Goal: Information Seeking & Learning: Learn about a topic

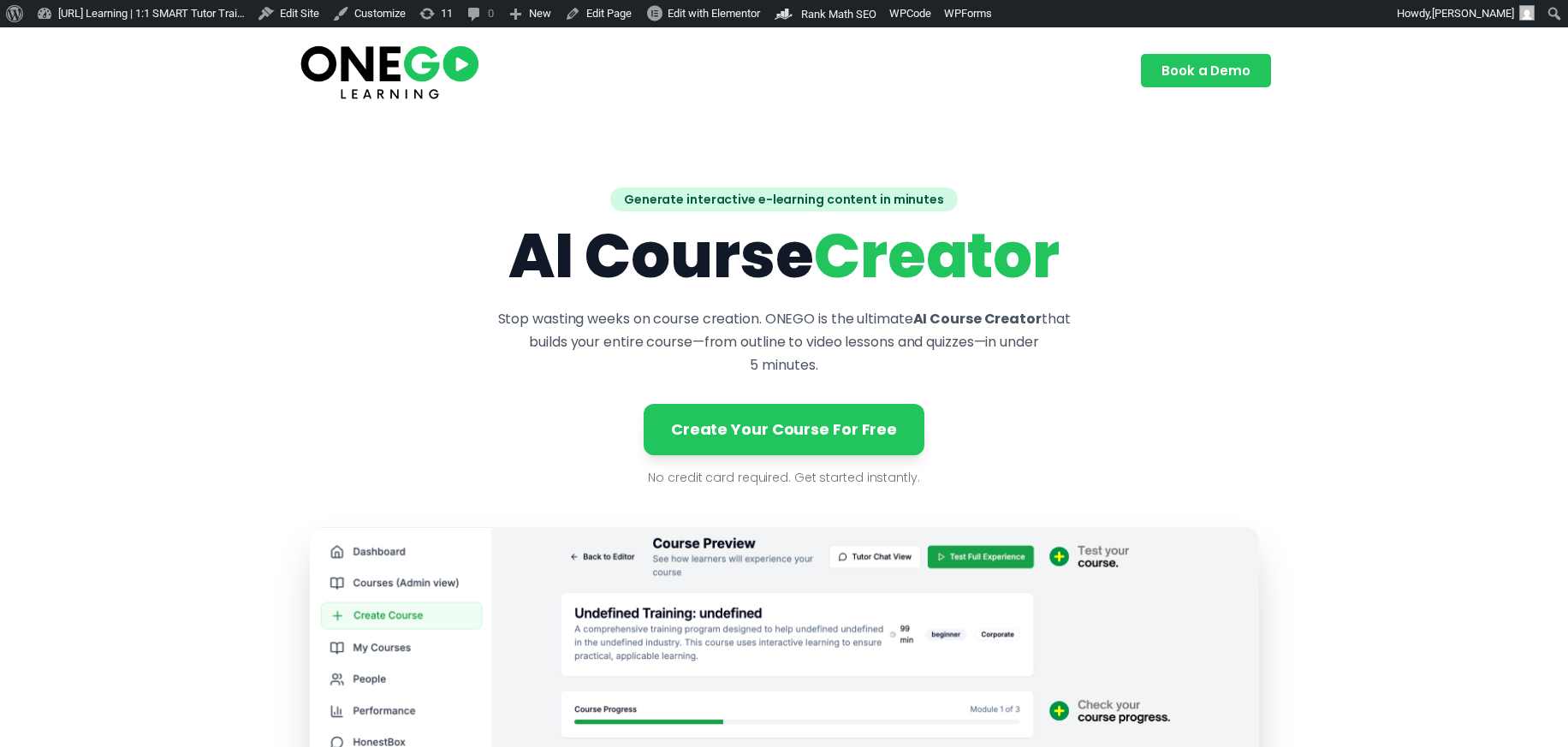
drag, startPoint x: 512, startPoint y: 262, endPoint x: 1071, endPoint y: 248, distance: 559.2
click at [1071, 248] on h1 "AI Course Creator" at bounding box center [784, 256] width 950 height 62
copy h1 "AI Course Creator"
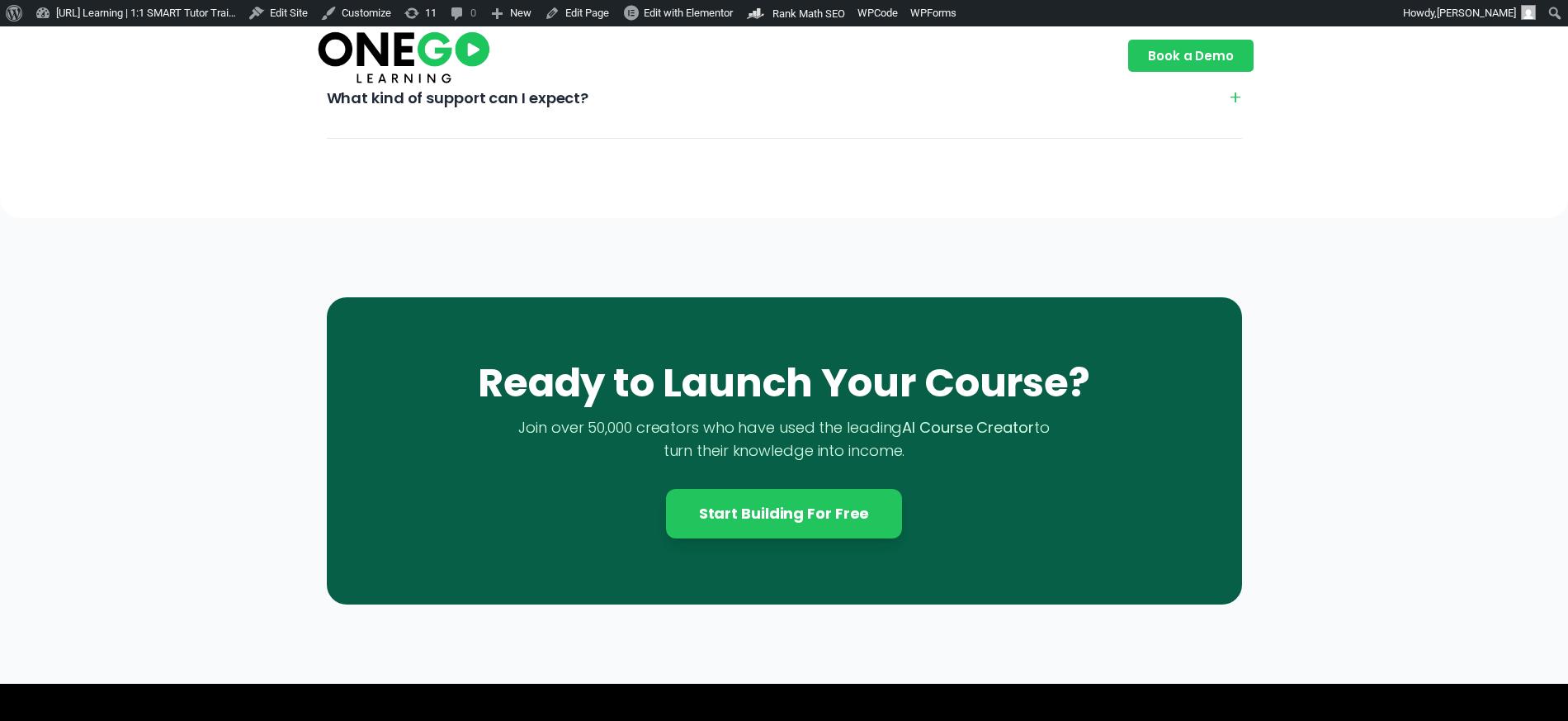
scroll to position [5022, 0]
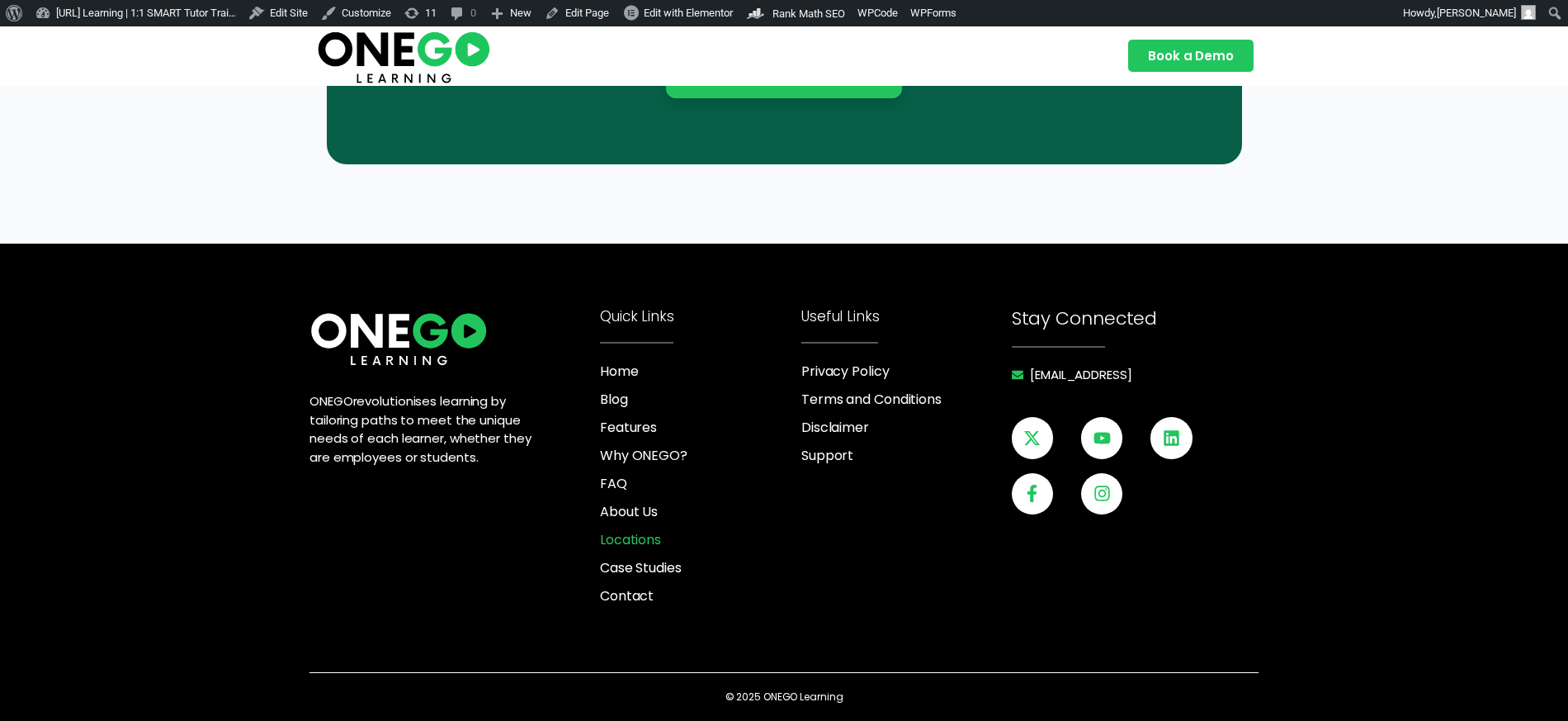
click at [632, 539] on span "Locations" at bounding box center [630, 540] width 61 height 20
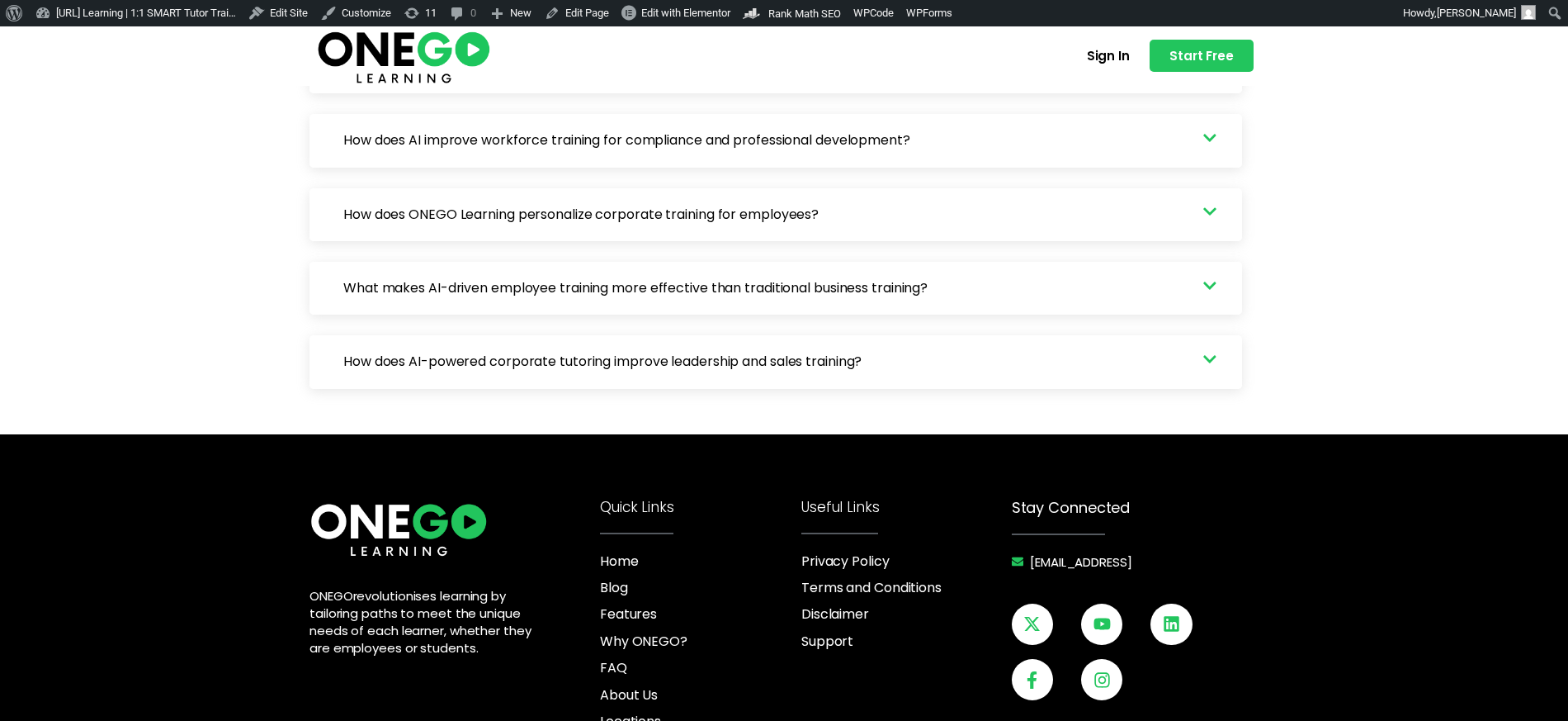
scroll to position [3081, 0]
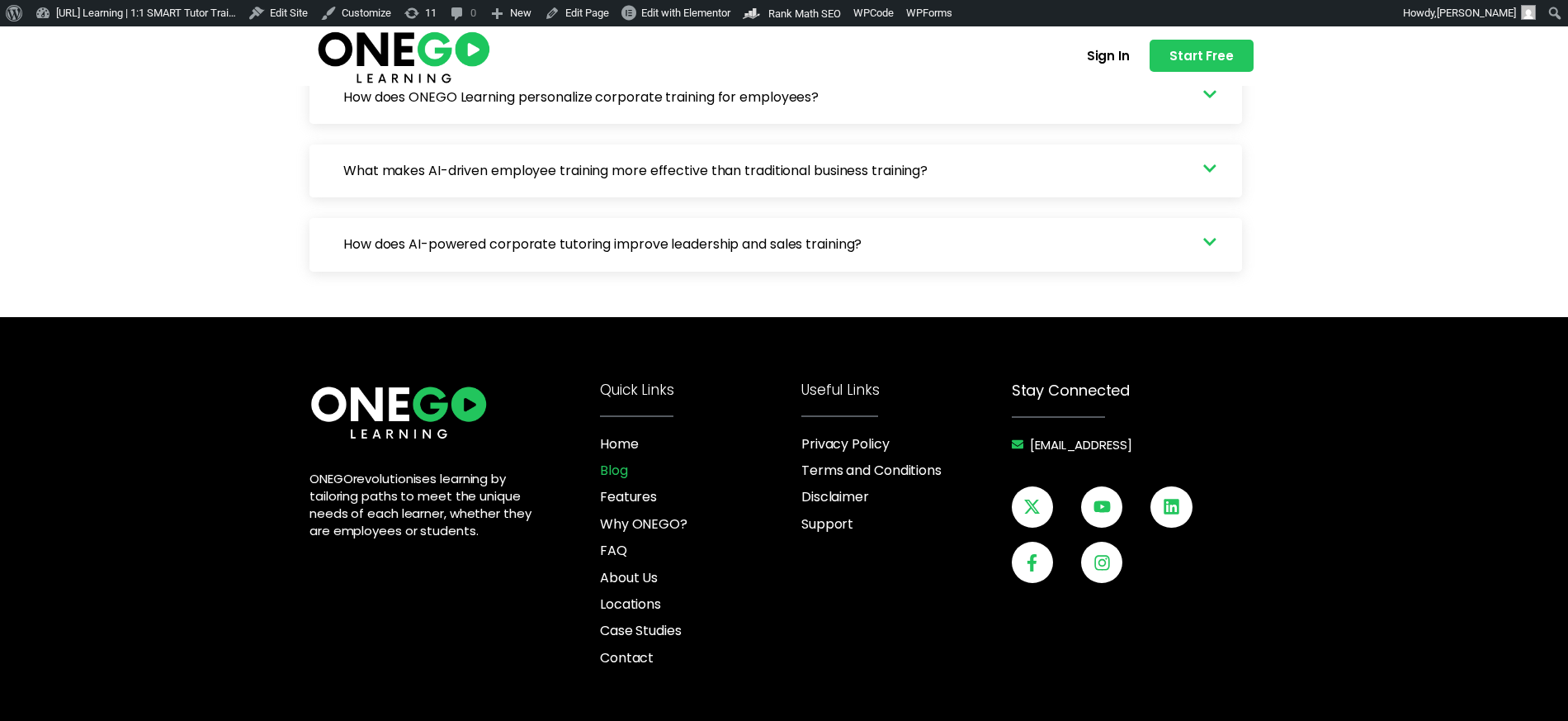
click at [619, 462] on span "Blog" at bounding box center [614, 471] width 28 height 18
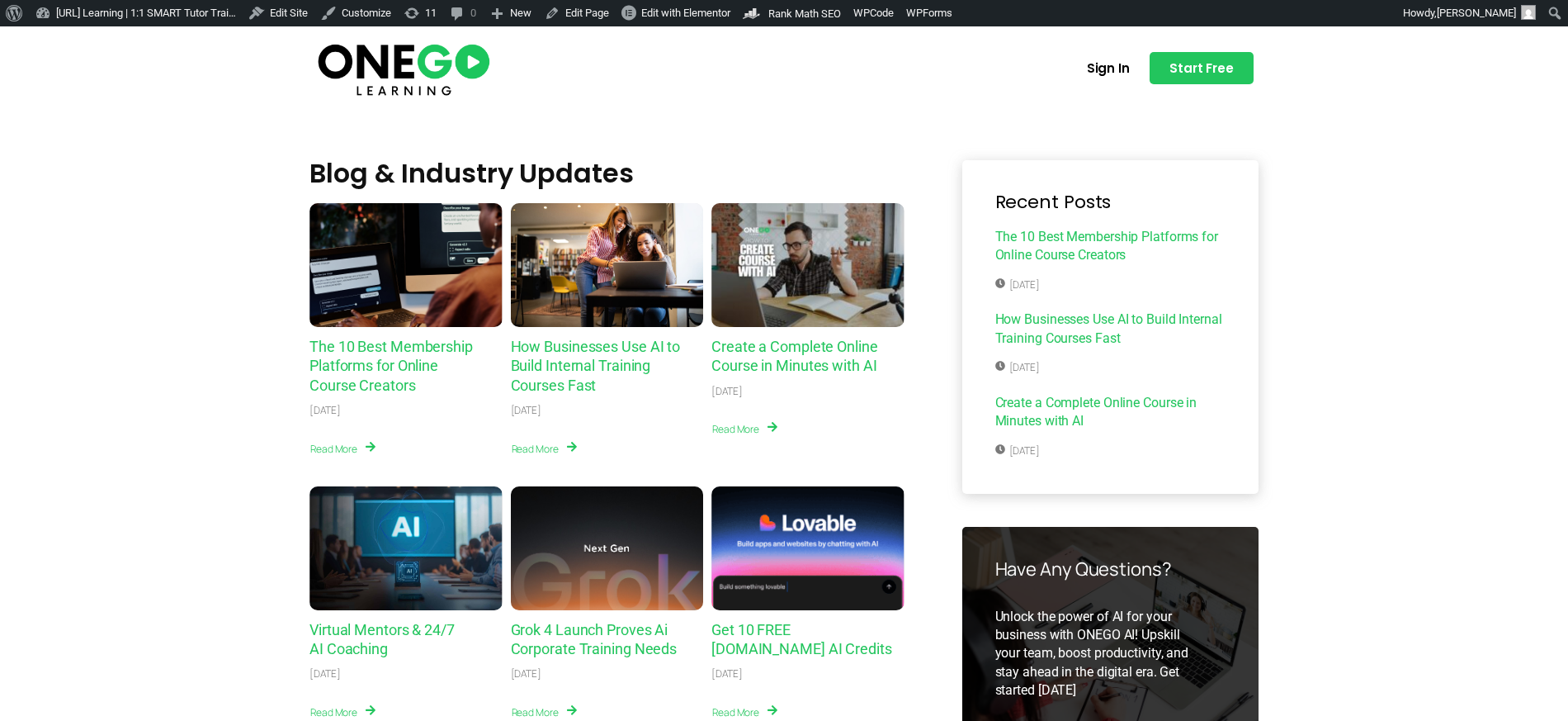
click at [410, 65] on img at bounding box center [403, 68] width 179 height 60
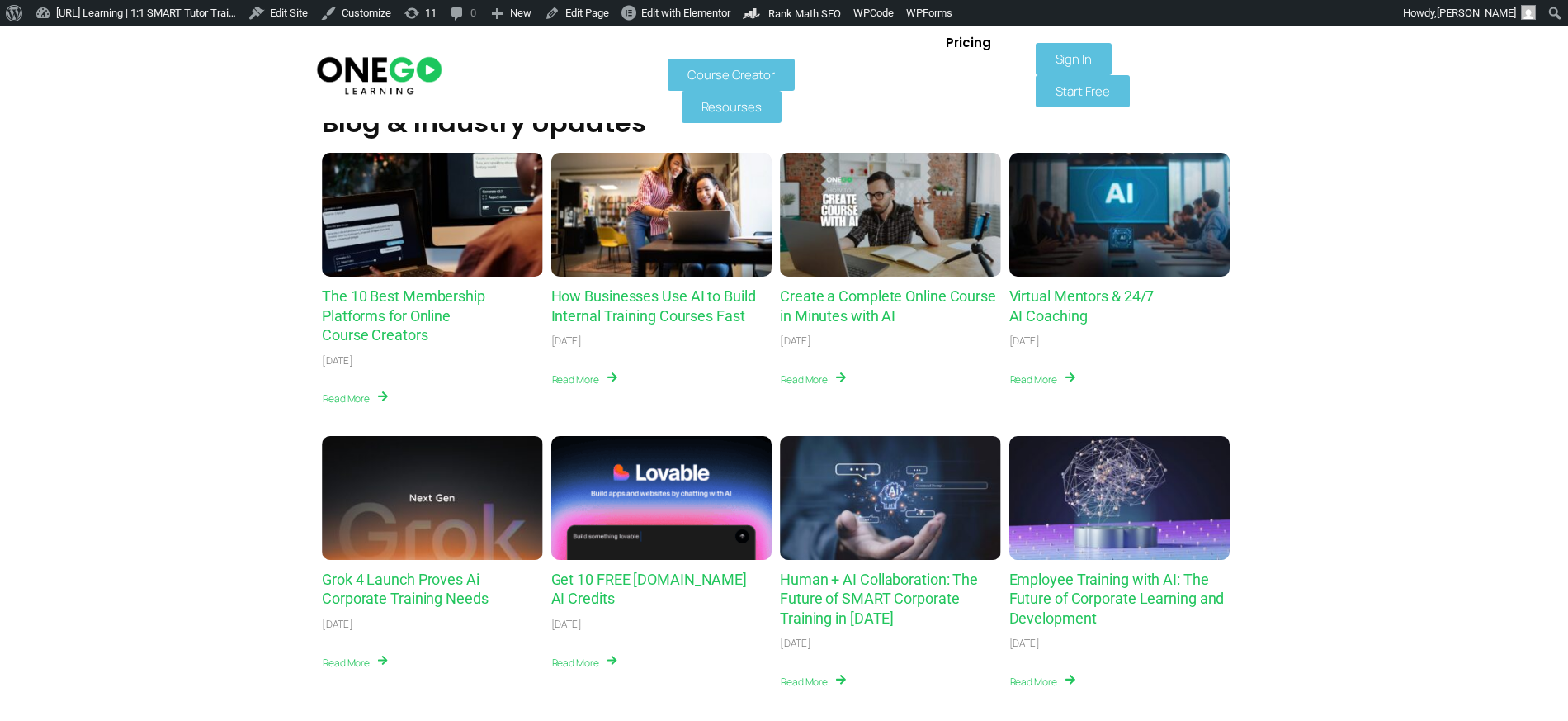
scroll to position [5731, 0]
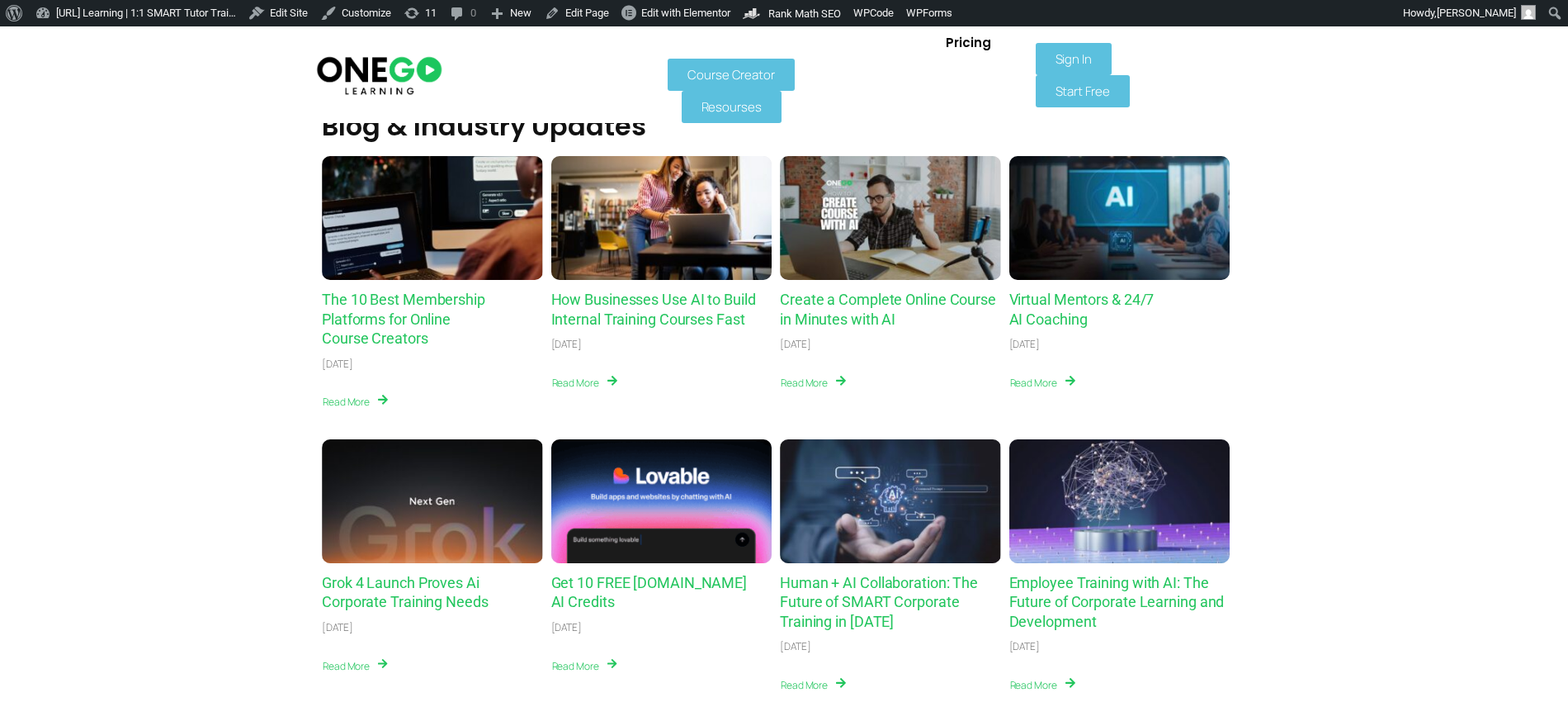
click at [946, 48] on span "Pricing" at bounding box center [968, 42] width 45 height 12
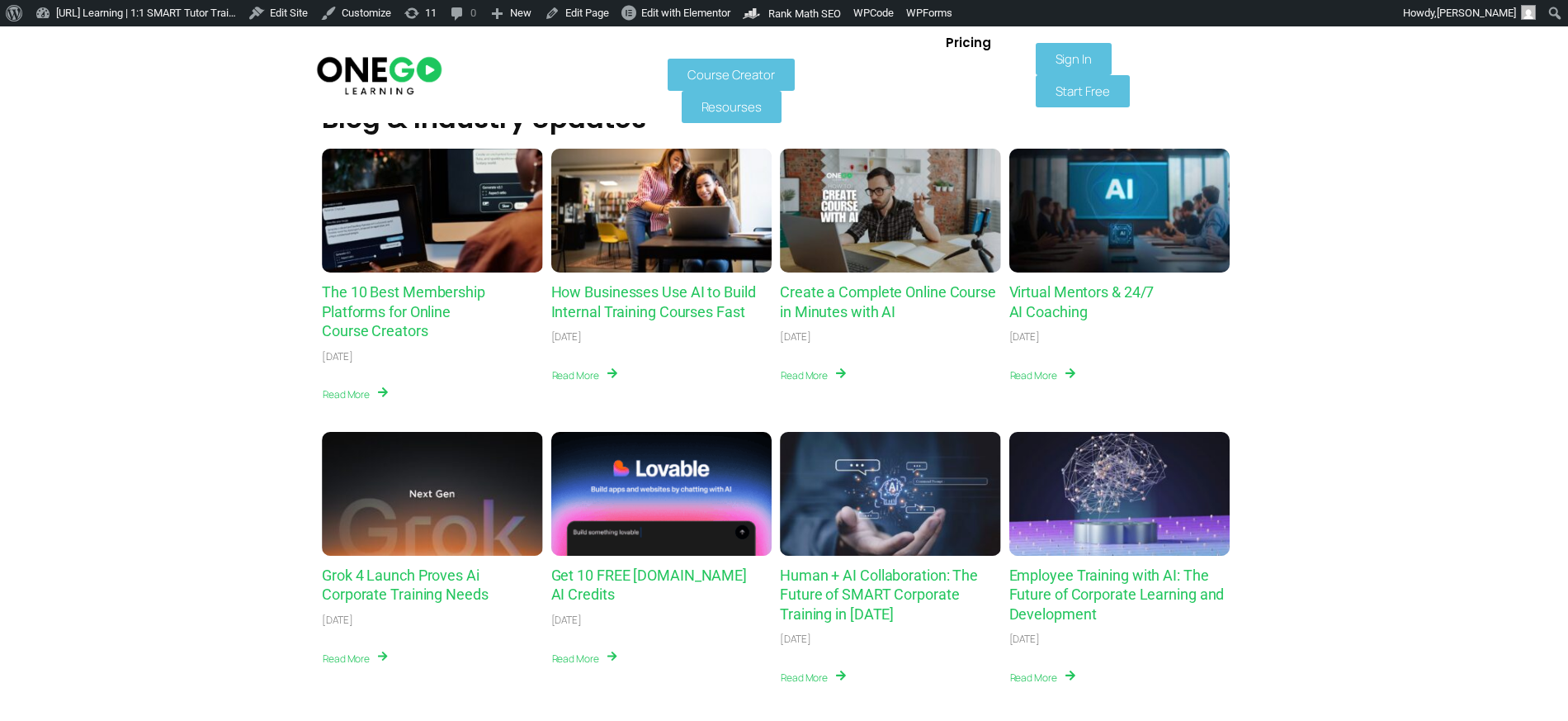
scroll to position [5739, 0]
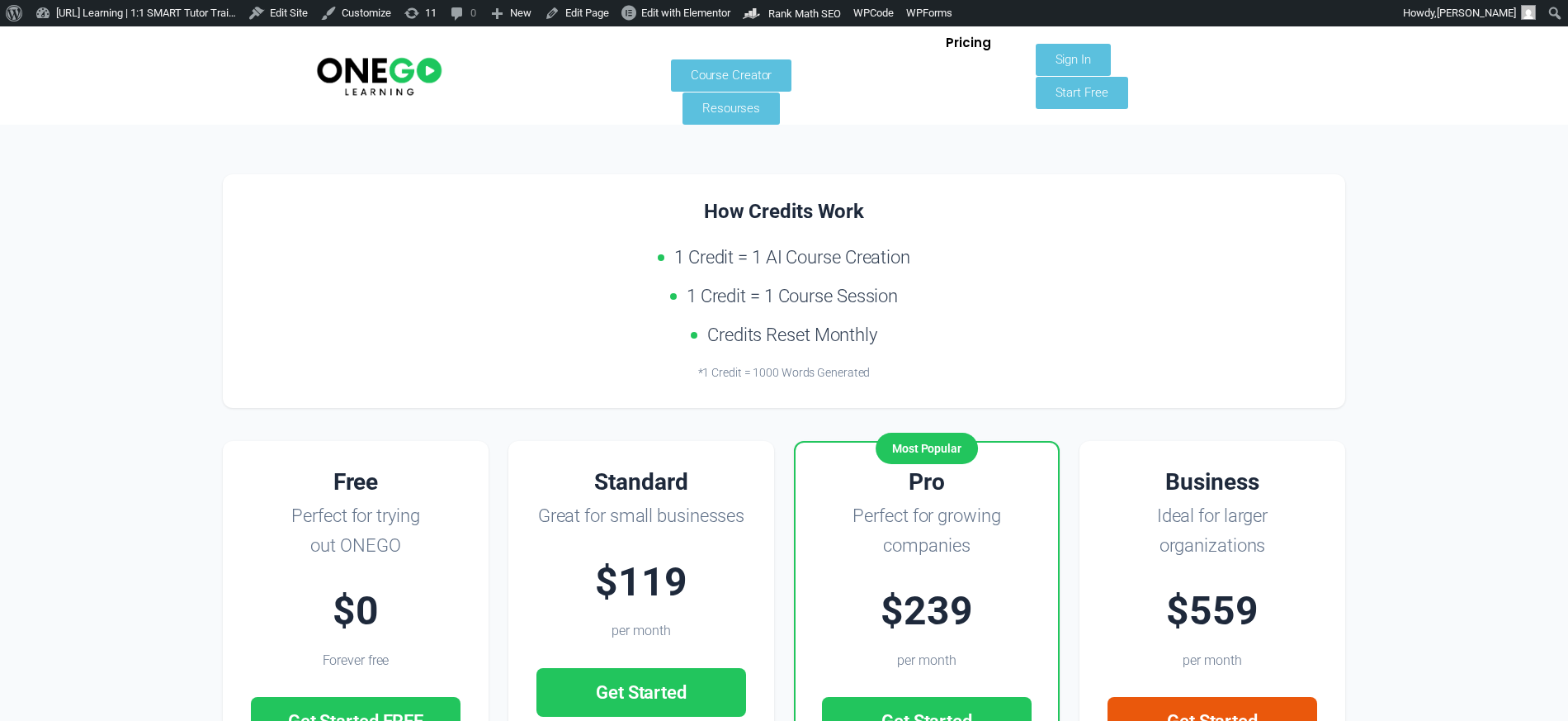
scroll to position [66, 0]
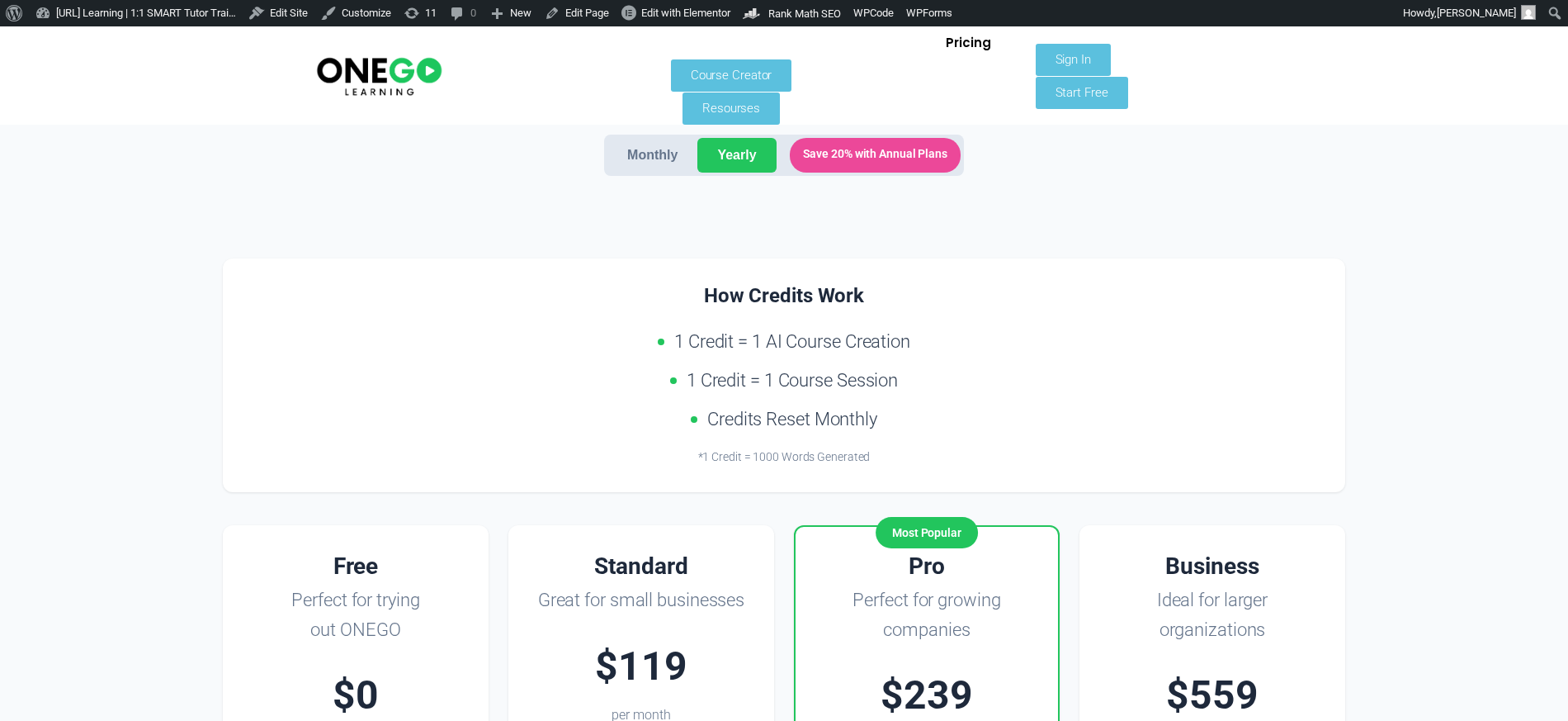
click at [633, 159] on button "Monthly" at bounding box center [652, 155] width 90 height 35
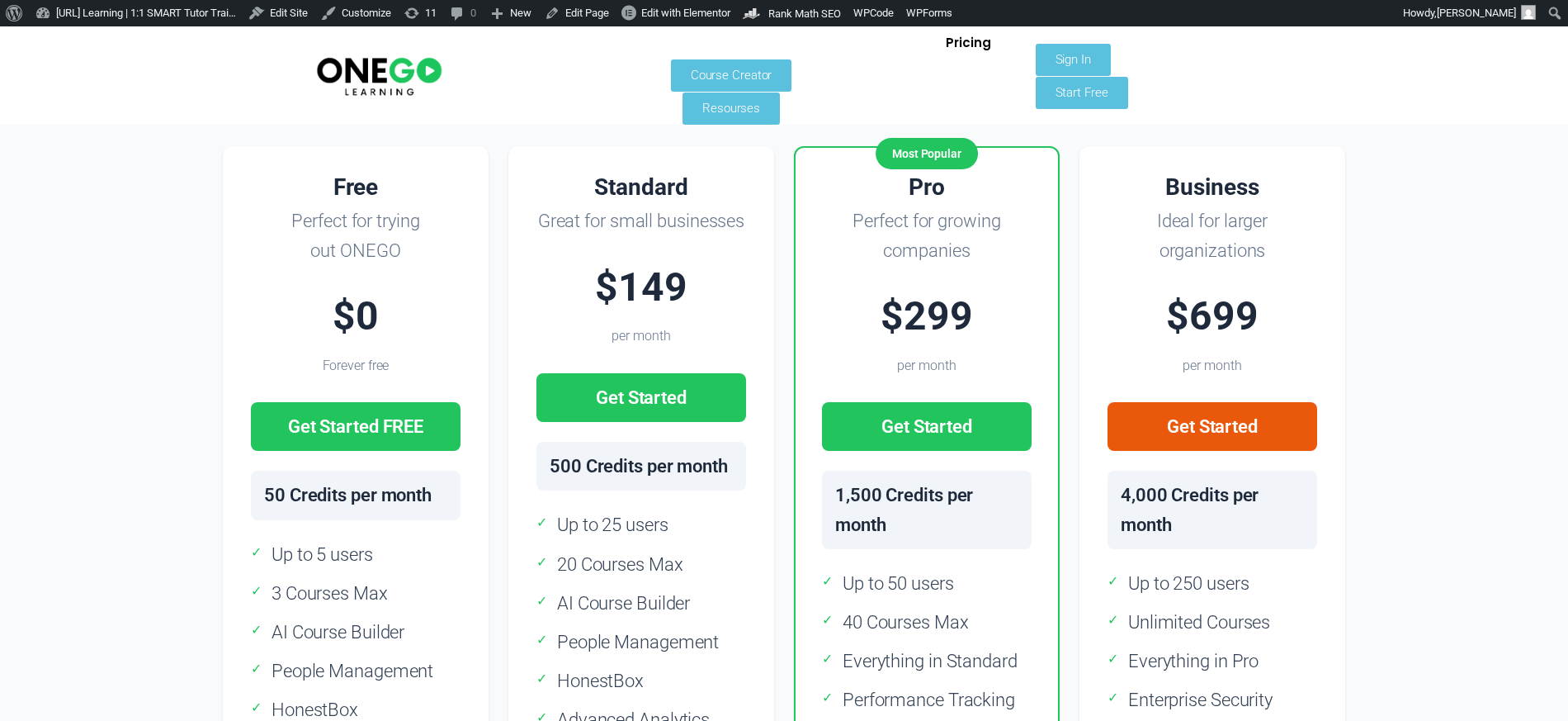
scroll to position [451, 0]
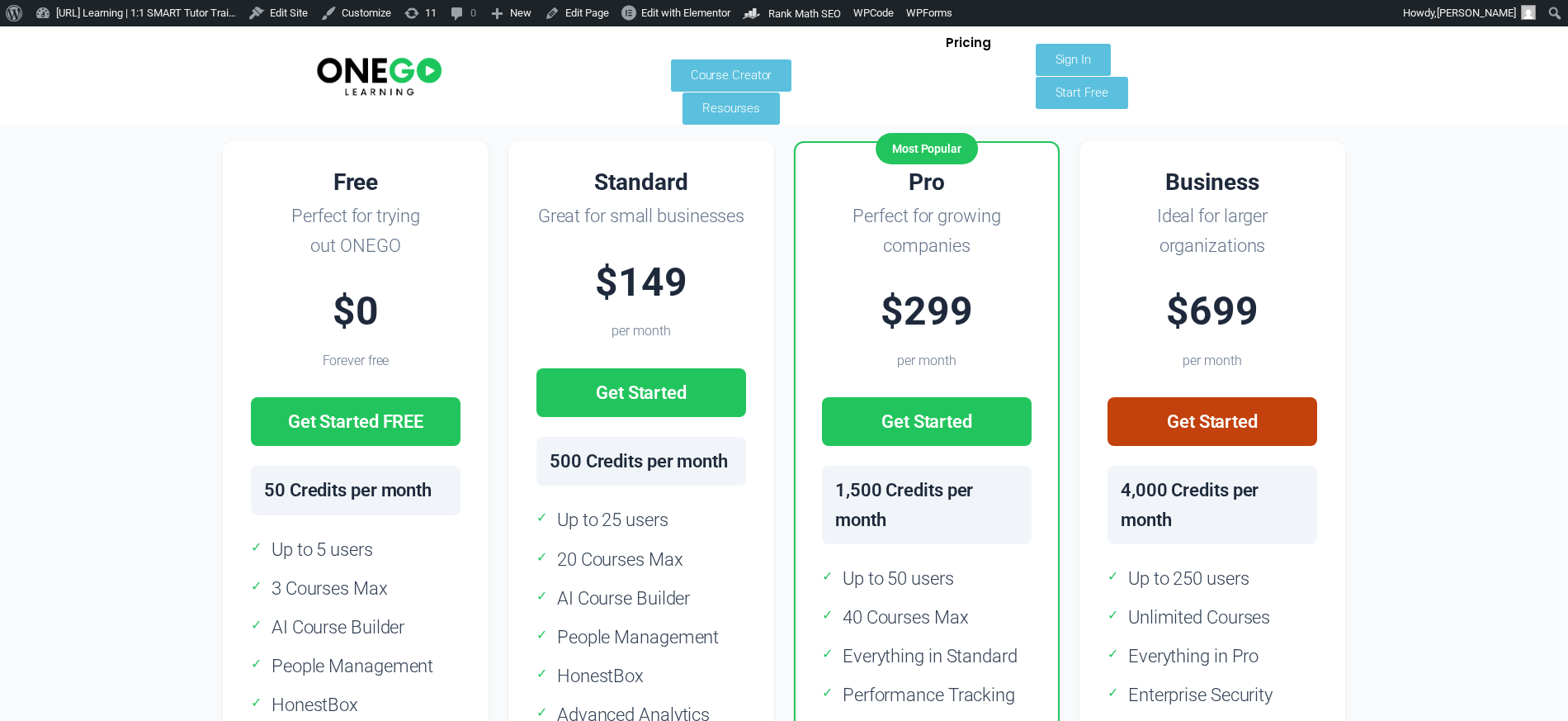
click at [1180, 430] on link "Get Started" at bounding box center [1212, 421] width 210 height 48
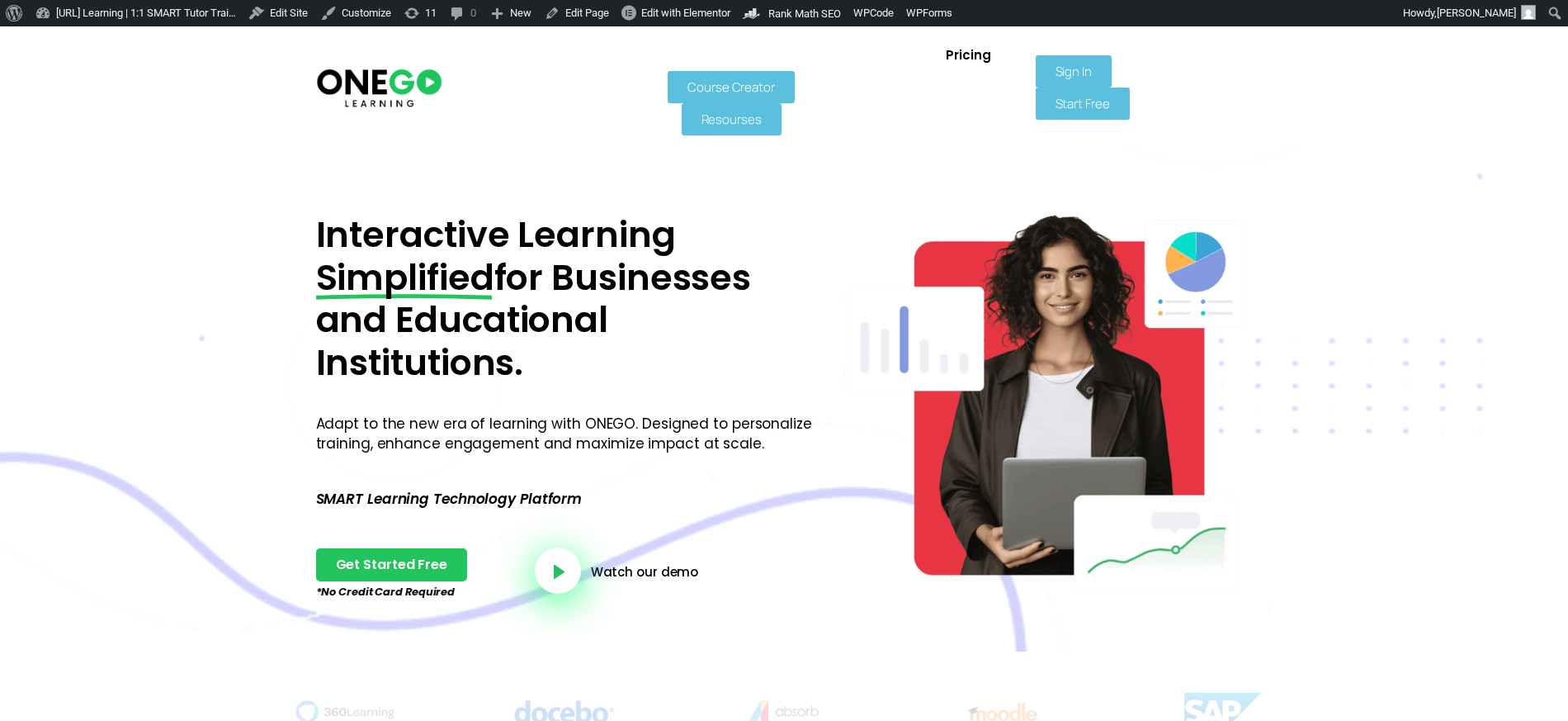
click at [385, 66] on img at bounding box center [379, 87] width 129 height 43
click at [946, 61] on span "Pricing" at bounding box center [968, 54] width 45 height 12
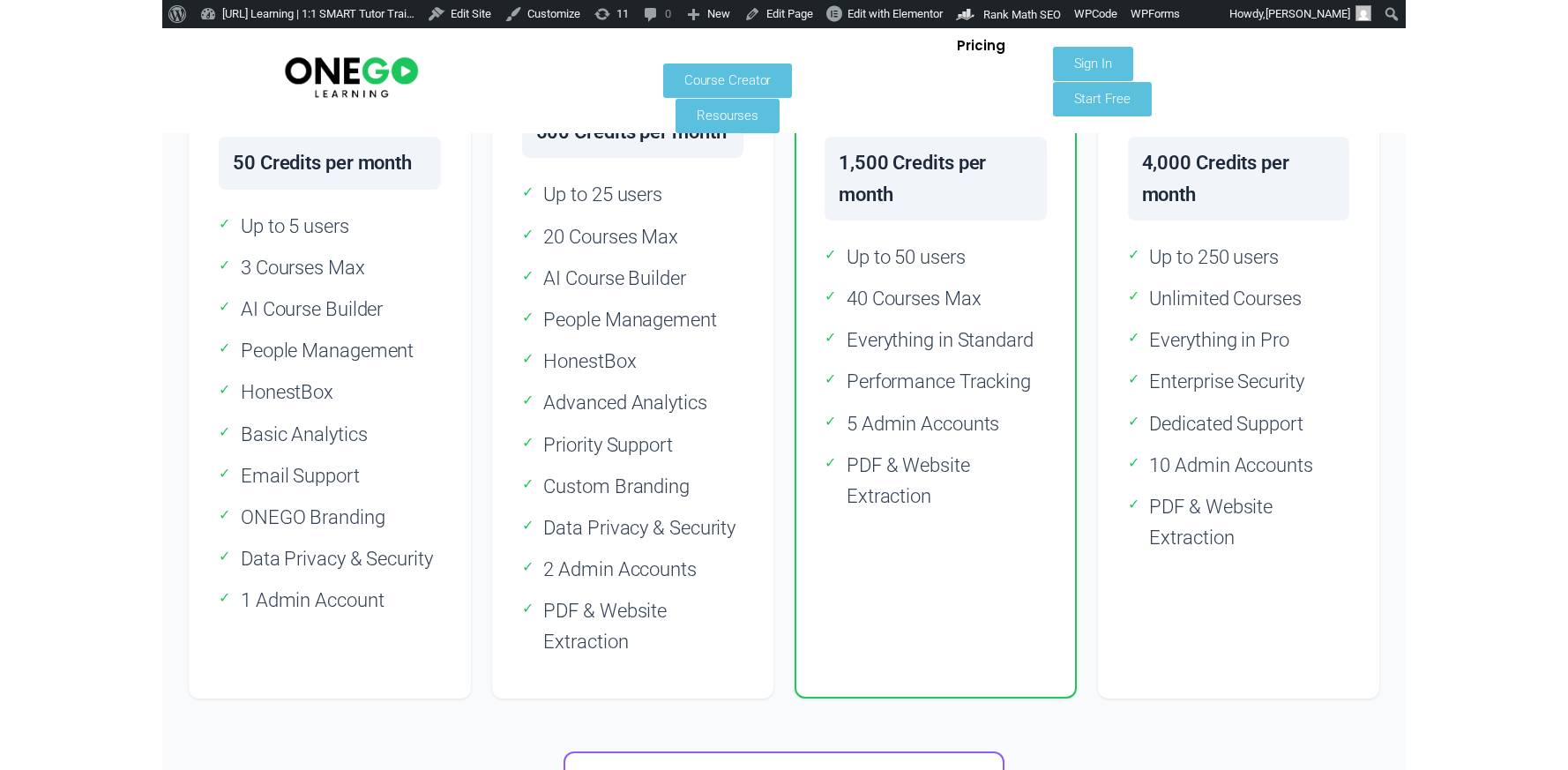
scroll to position [845, 0]
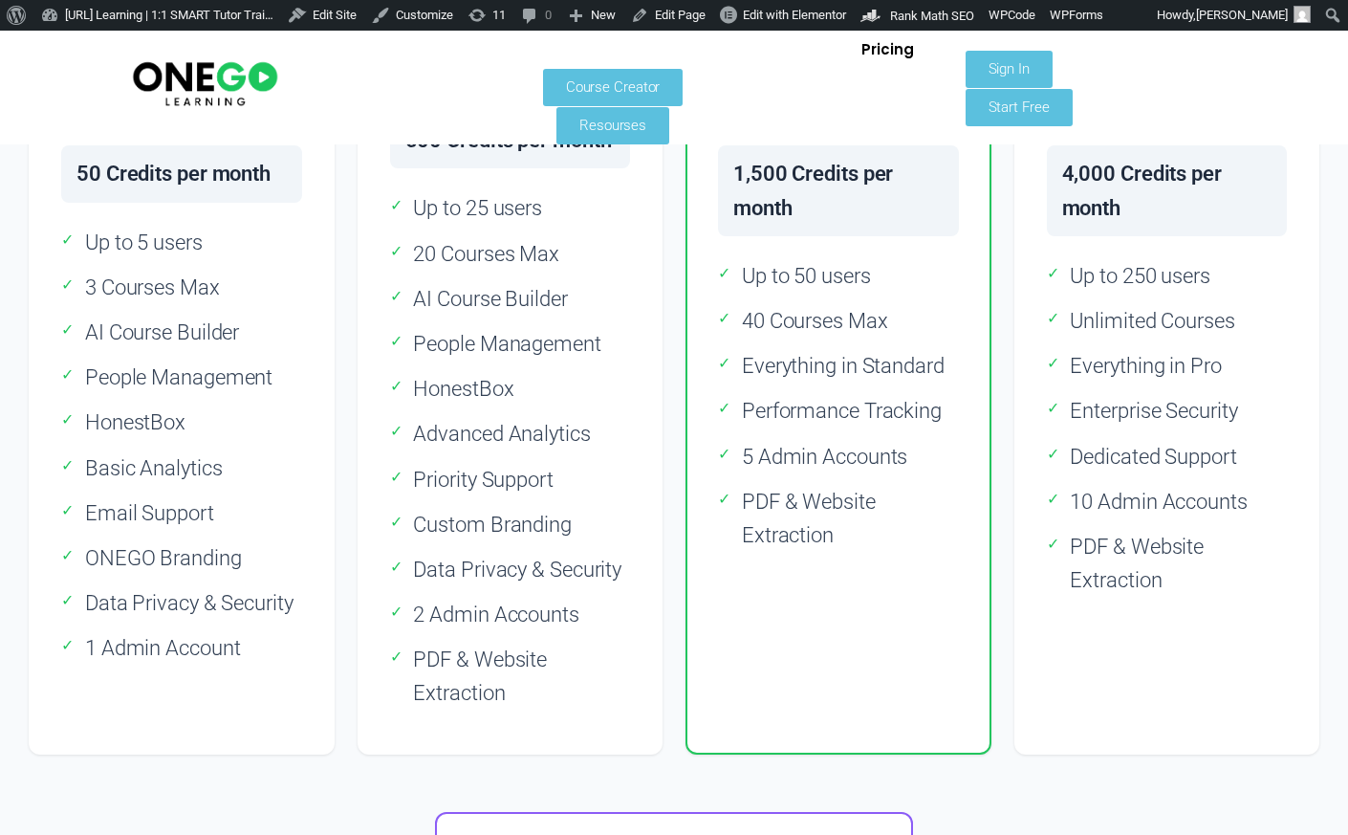
click at [1345, 269] on div "ONEGO.ai Pricing Predictable pricing, scalable plans Designed for every stage o…" at bounding box center [674, 639] width 1348 height 3050
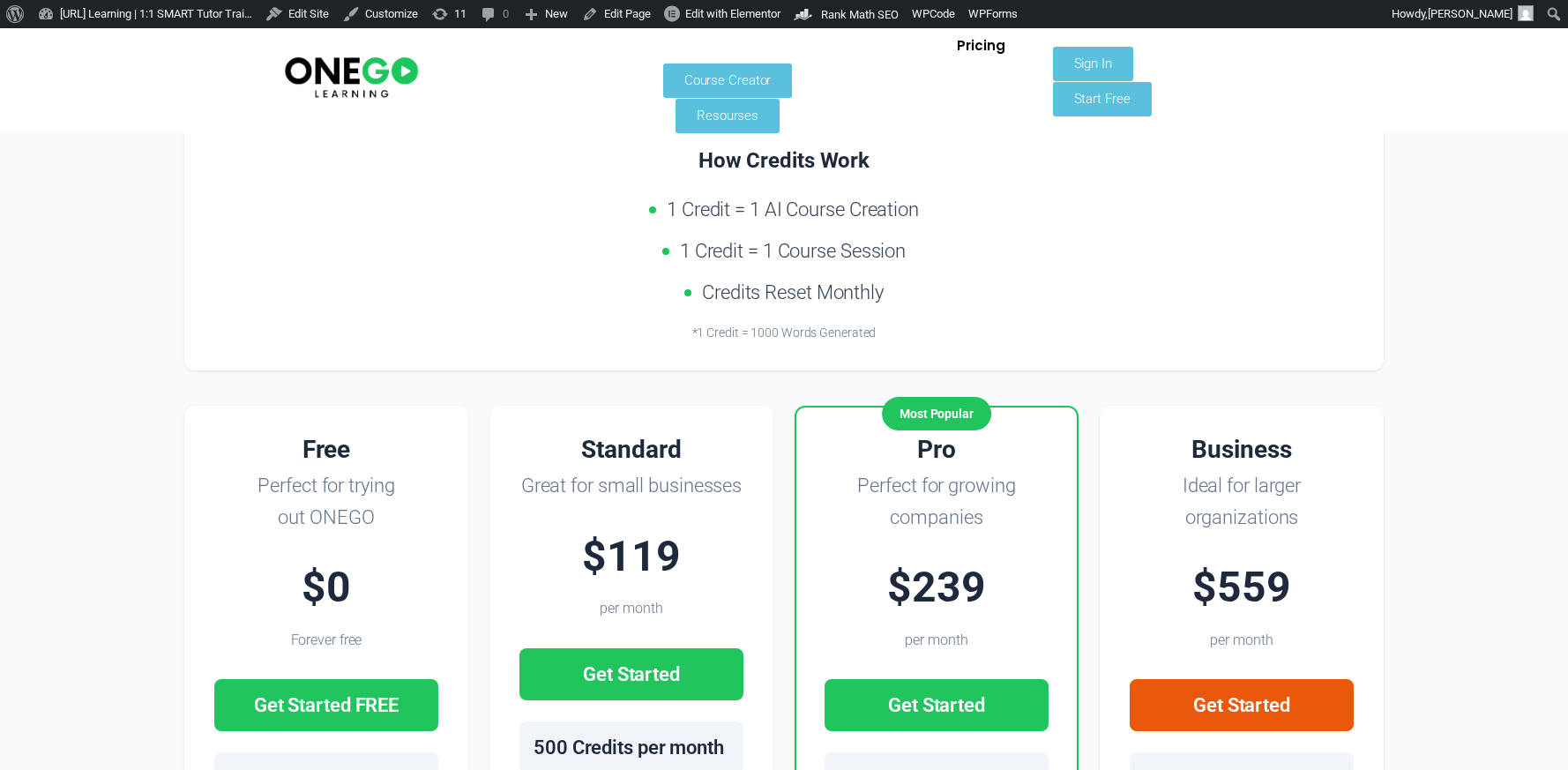
scroll to position [221, 0]
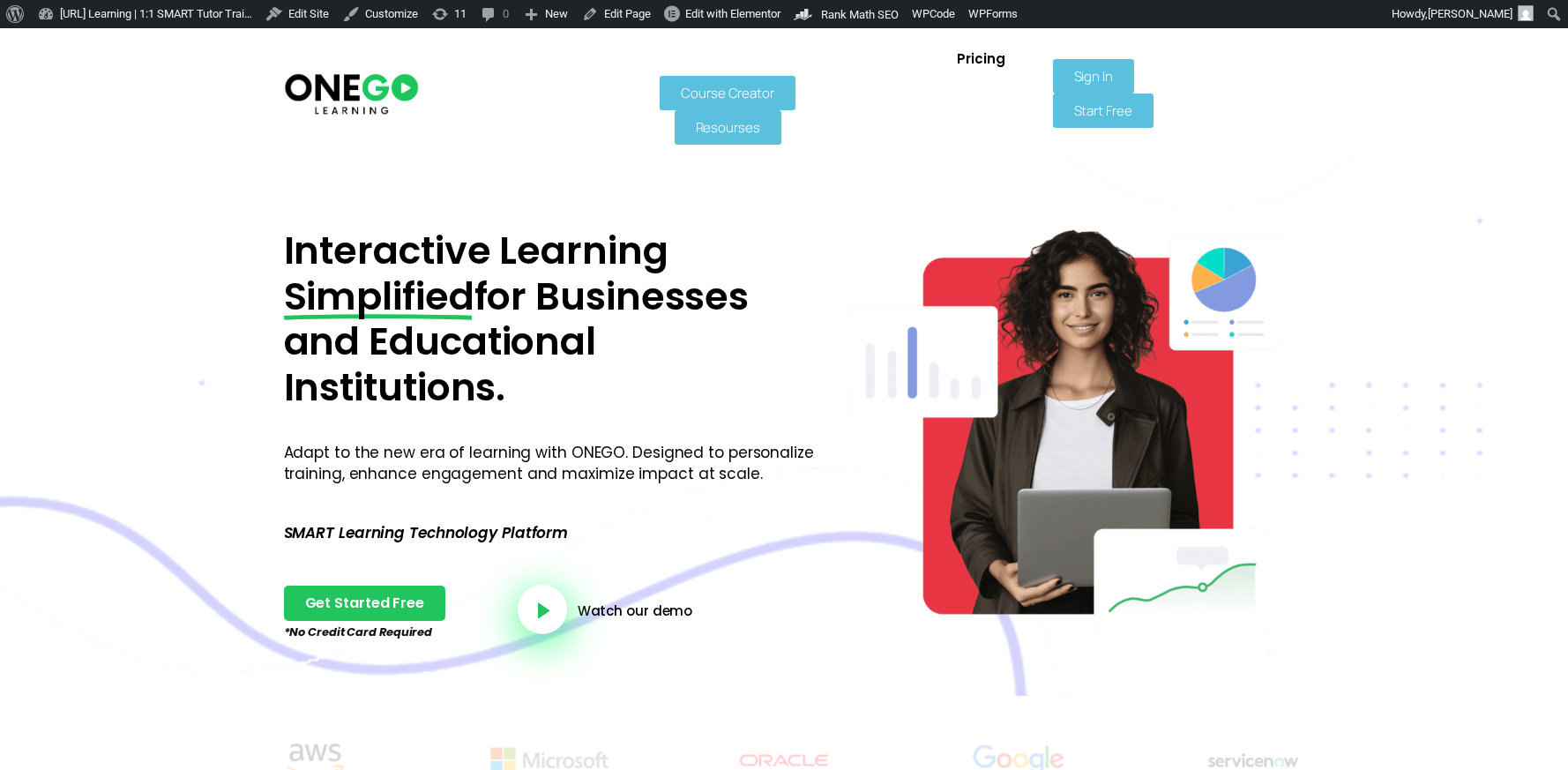
click at [731, 87] on span "Course Creator" at bounding box center [727, 93] width 93 height 13
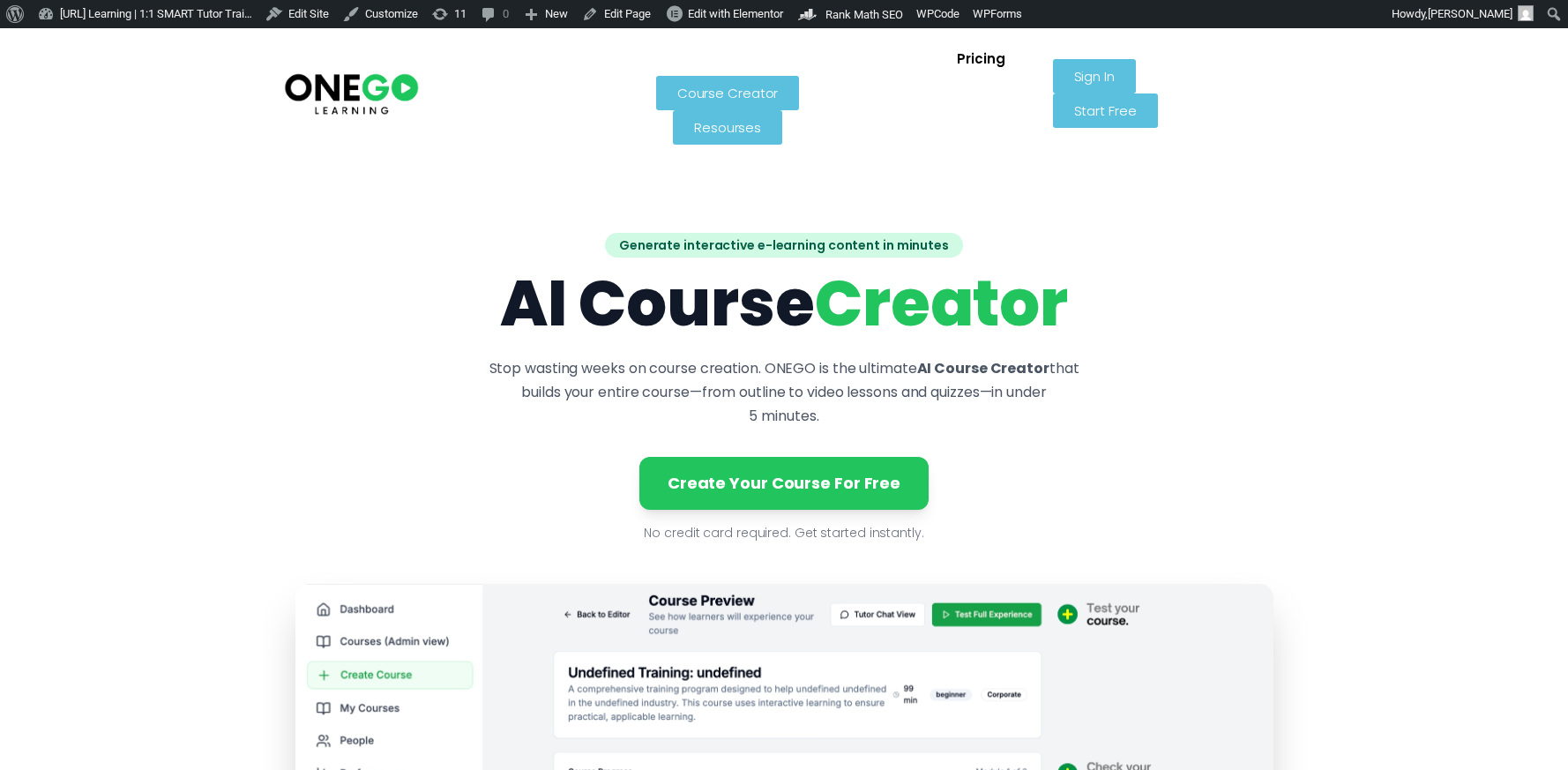
click at [415, 70] on img at bounding box center [351, 93] width 138 height 46
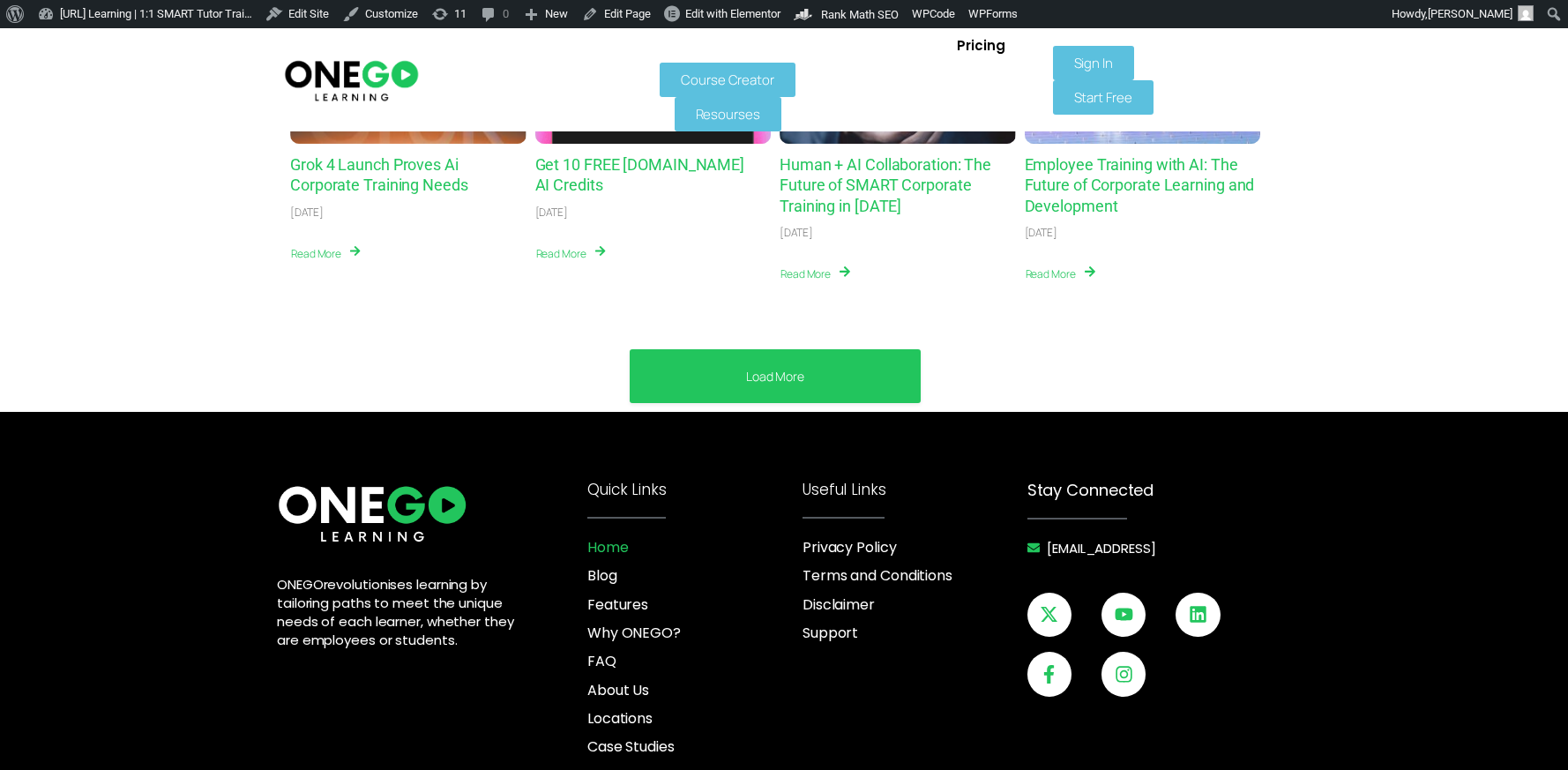
scroll to position [6736, 0]
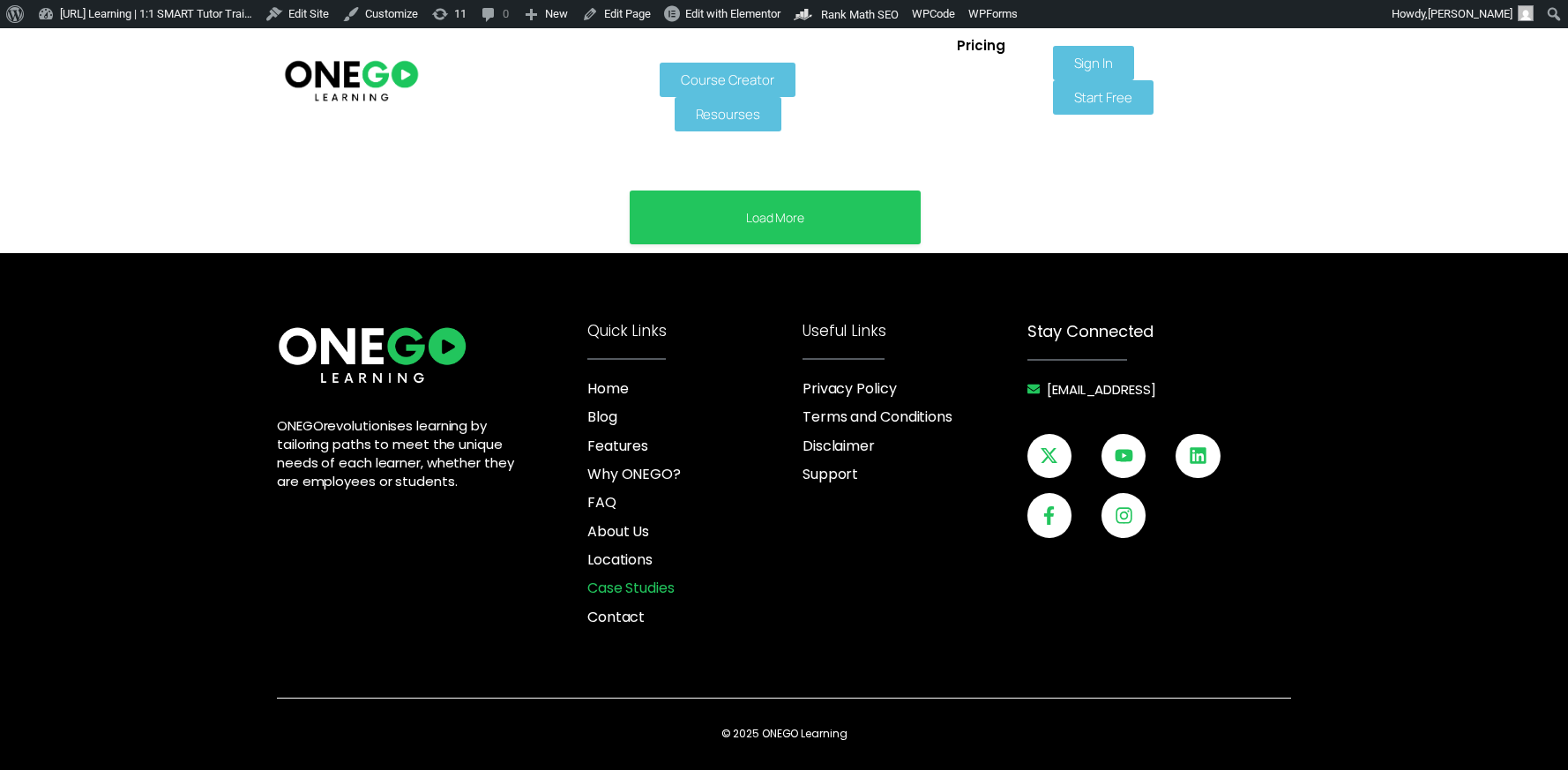
click at [633, 586] on span "Case Studies" at bounding box center [631, 587] width 88 height 19
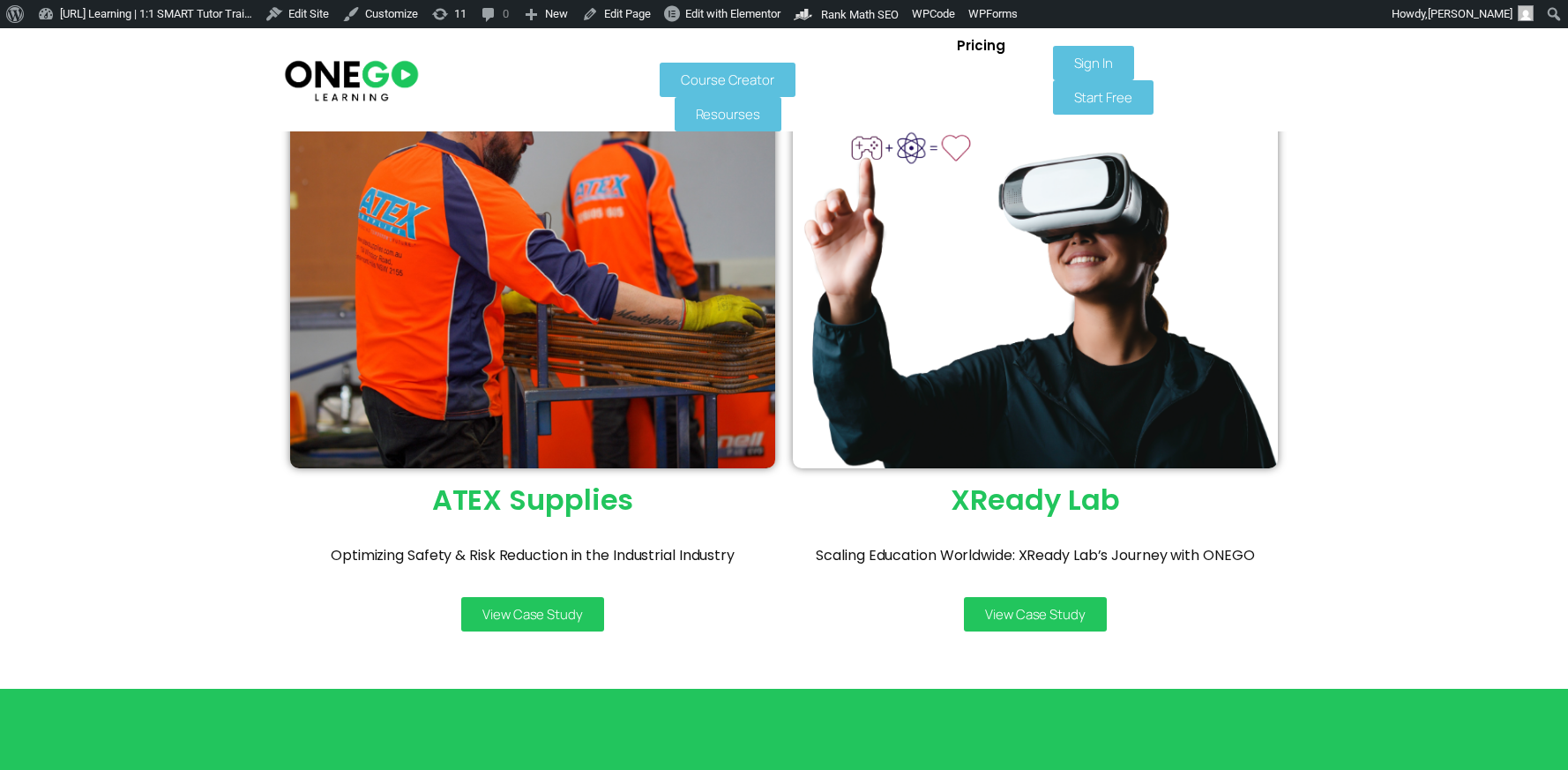
scroll to position [479, 0]
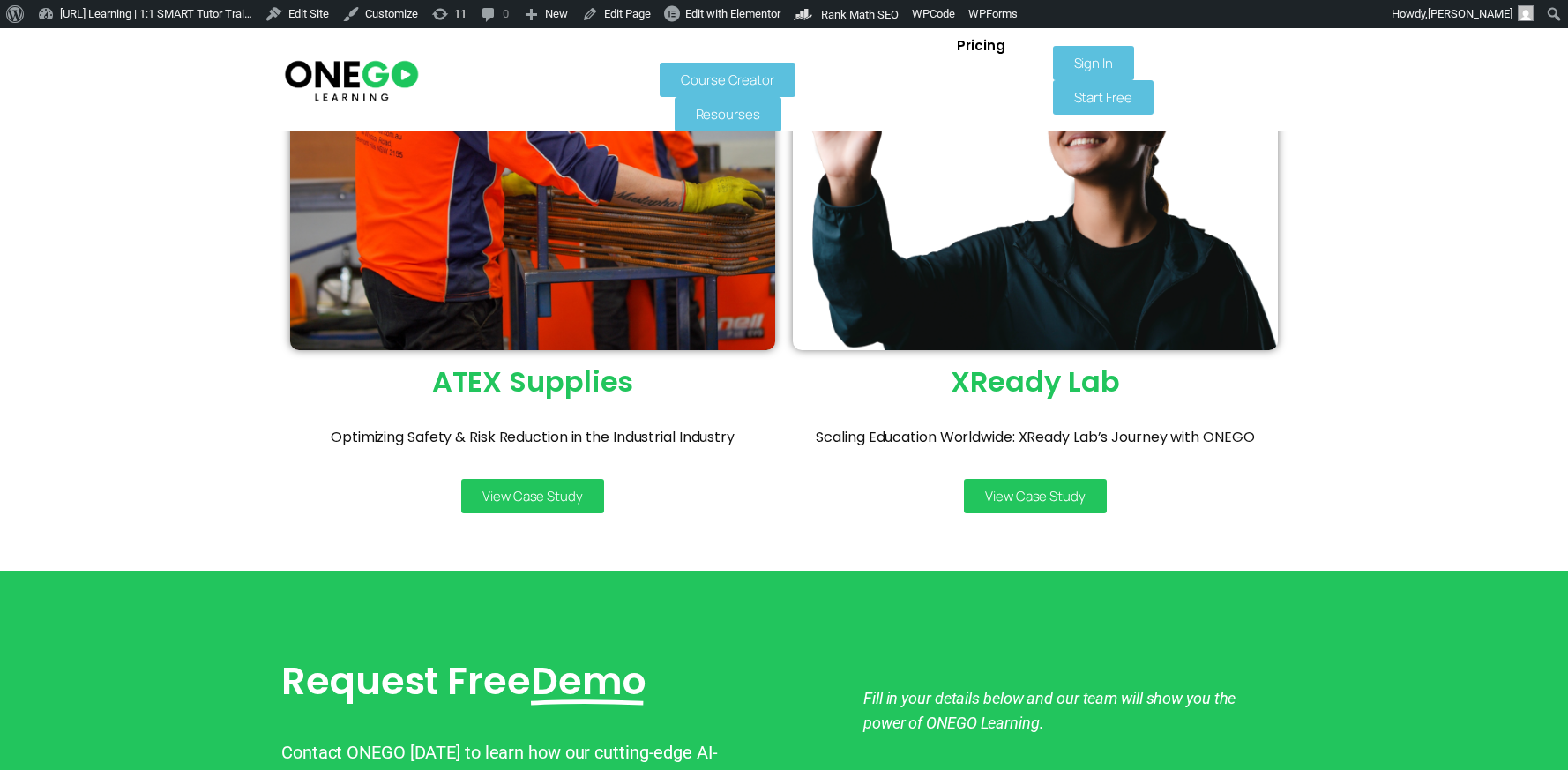
click at [530, 495] on span "View Case Study" at bounding box center [532, 496] width 101 height 13
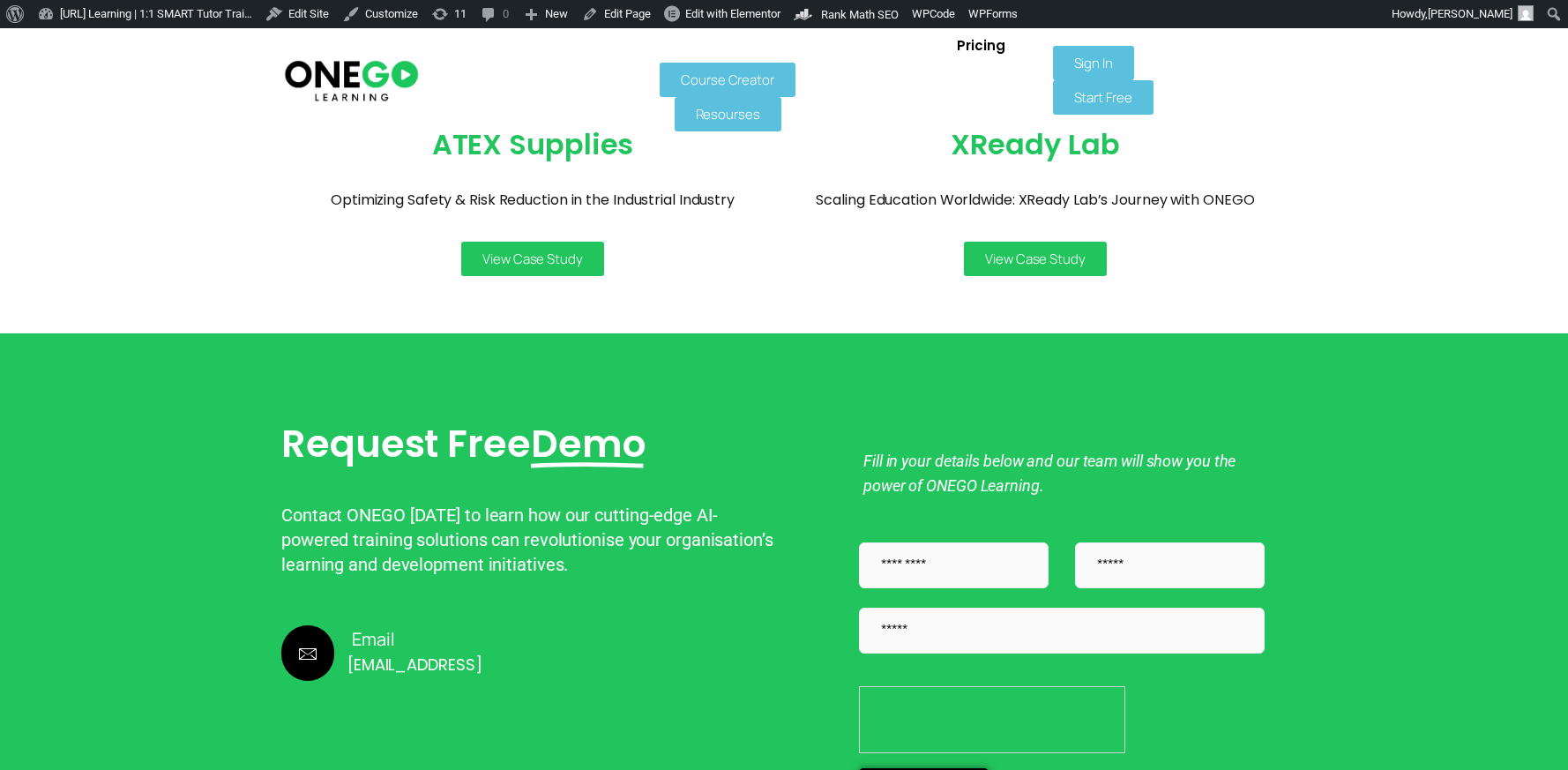
scroll to position [1093, 0]
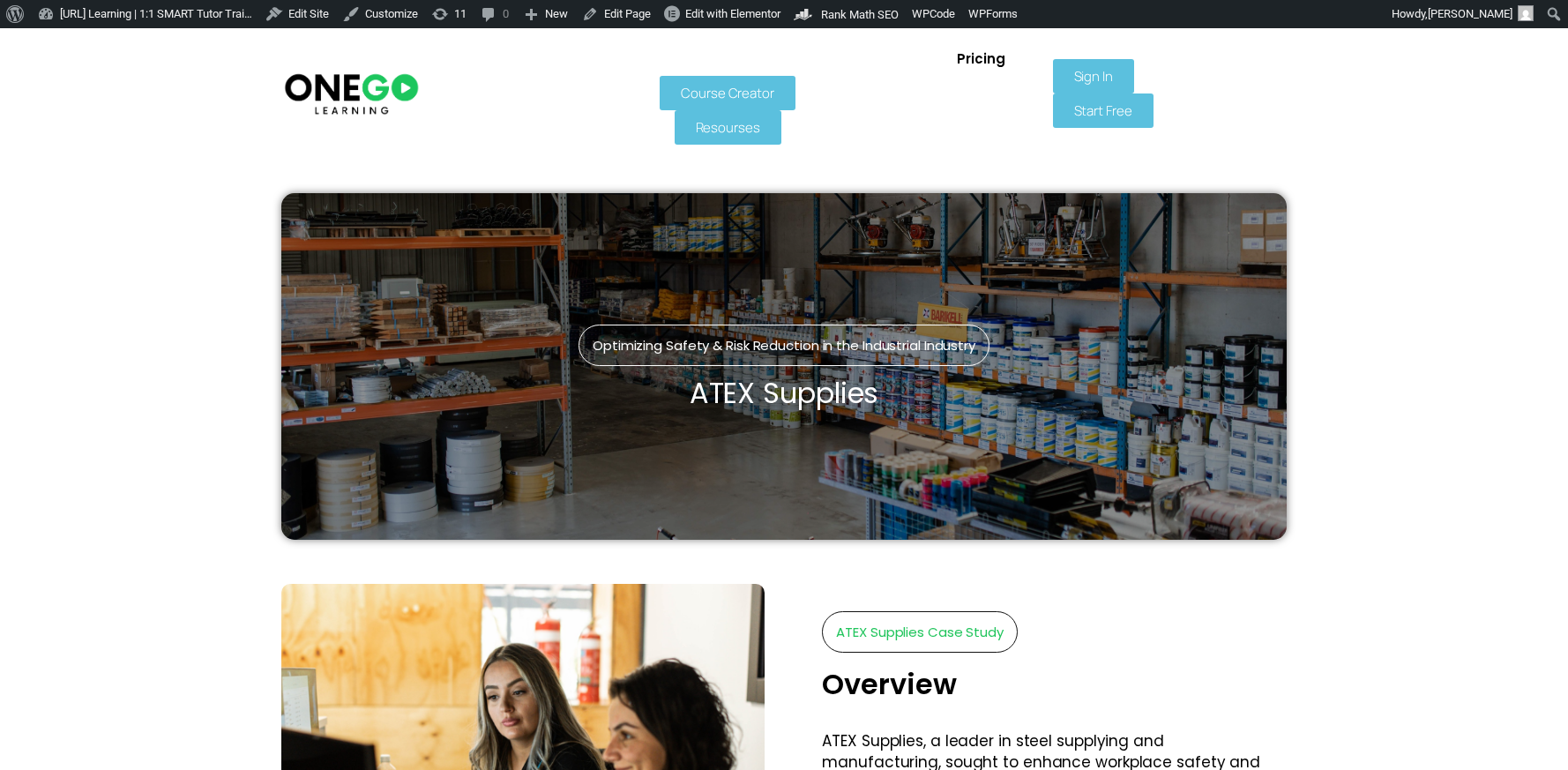
drag, startPoint x: 381, startPoint y: 66, endPoint x: 457, endPoint y: 62, distance: 76.1
click at [381, 70] on img at bounding box center [351, 93] width 138 height 46
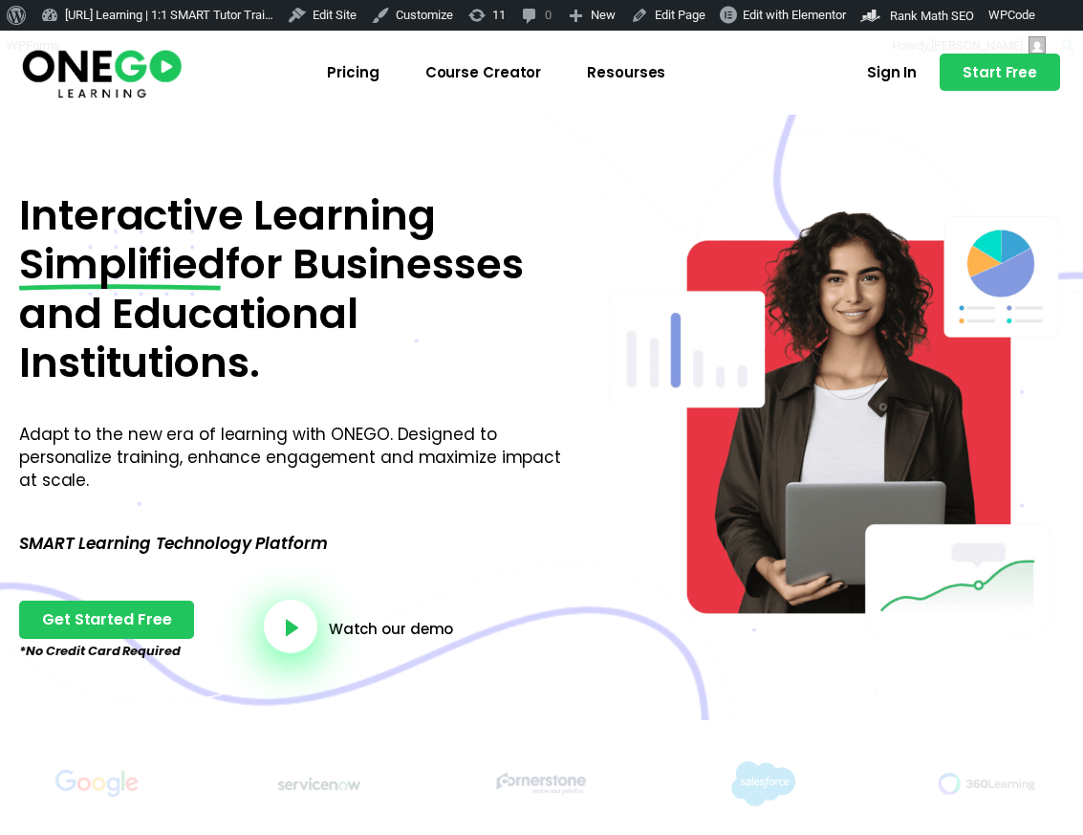
click at [142, 65] on img at bounding box center [101, 72] width 165 height 55
